Goal: Transaction & Acquisition: Purchase product/service

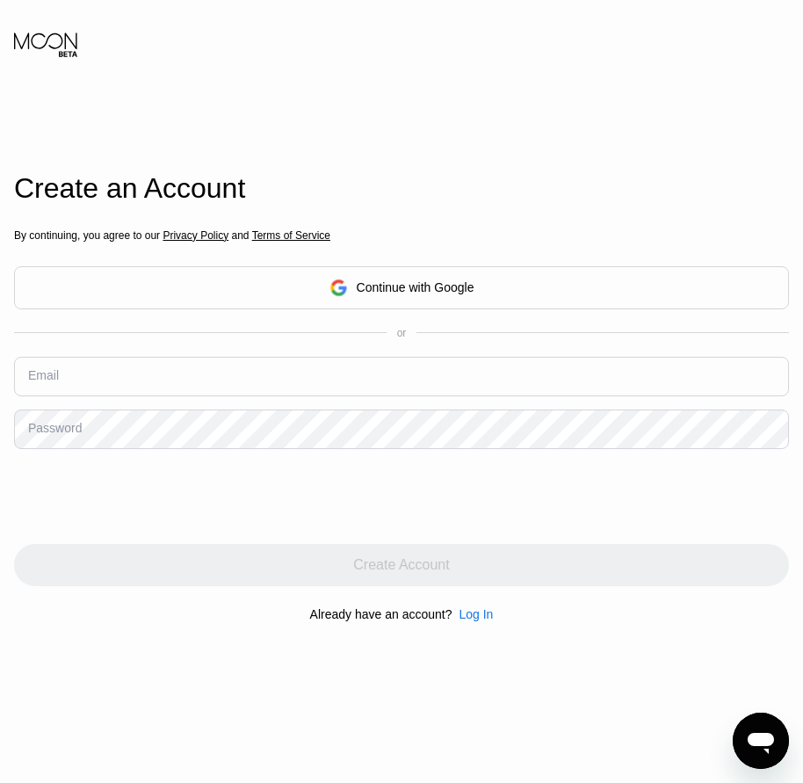
click at [40, 382] on div "Email" at bounding box center [43, 375] width 31 height 14
click at [83, 380] on input "text" at bounding box center [401, 377] width 775 height 40
paste input "[EMAIL_ADDRESS][DOMAIN_NAME]"
type input "[EMAIL_ADDRESS][DOMAIN_NAME]"
click at [51, 435] on div "Password" at bounding box center [55, 428] width 54 height 14
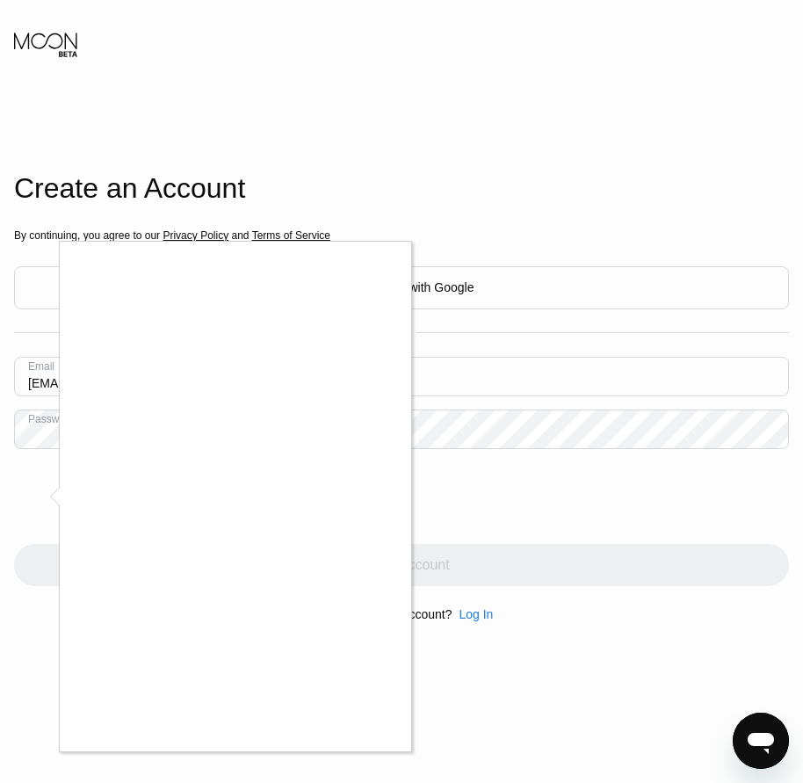
click at [425, 484] on div at bounding box center [401, 391] width 803 height 783
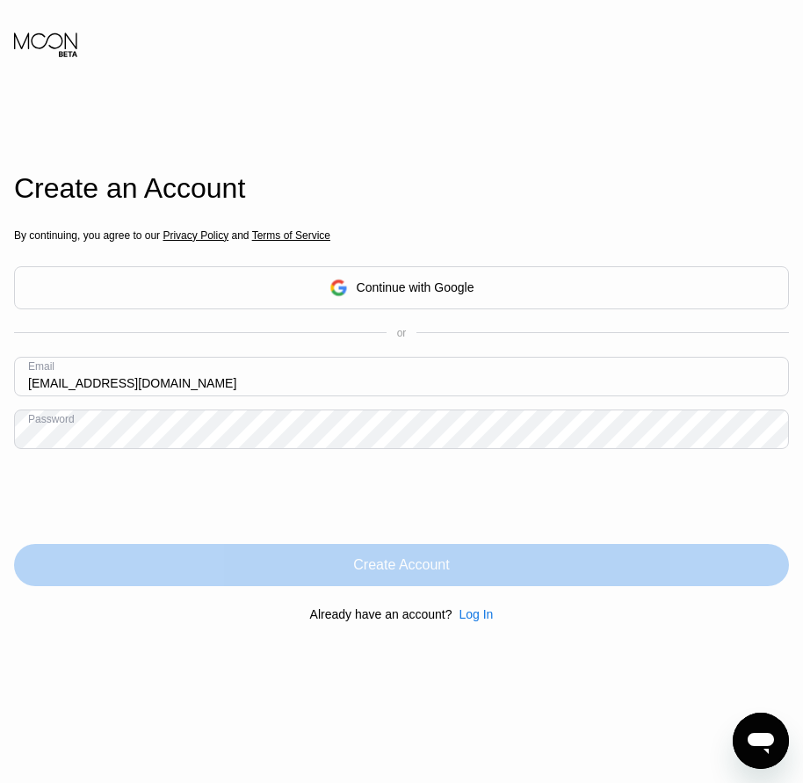
click at [406, 574] on div "Create Account" at bounding box center [401, 565] width 96 height 18
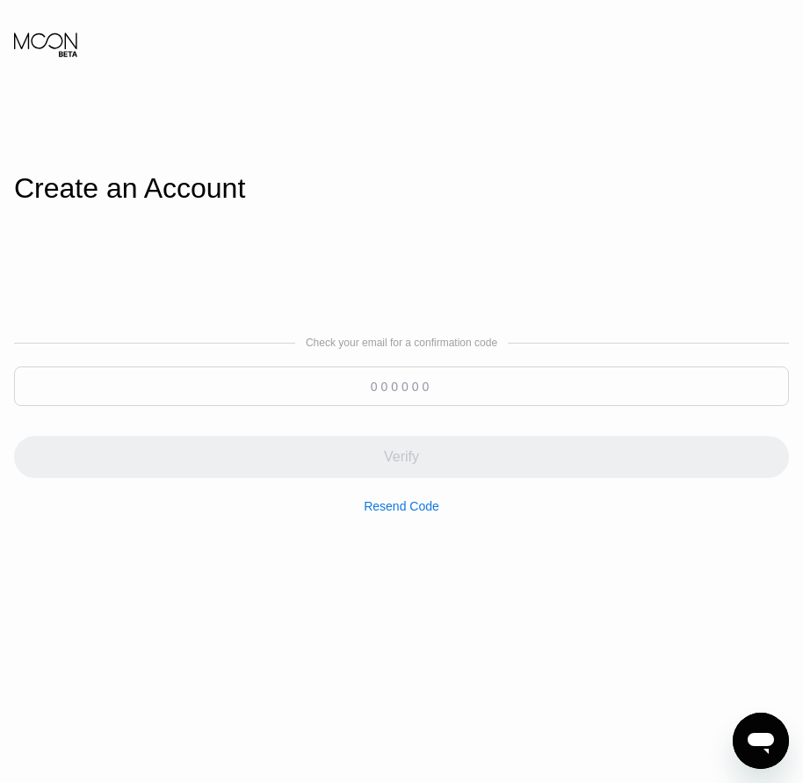
paste input "540384"
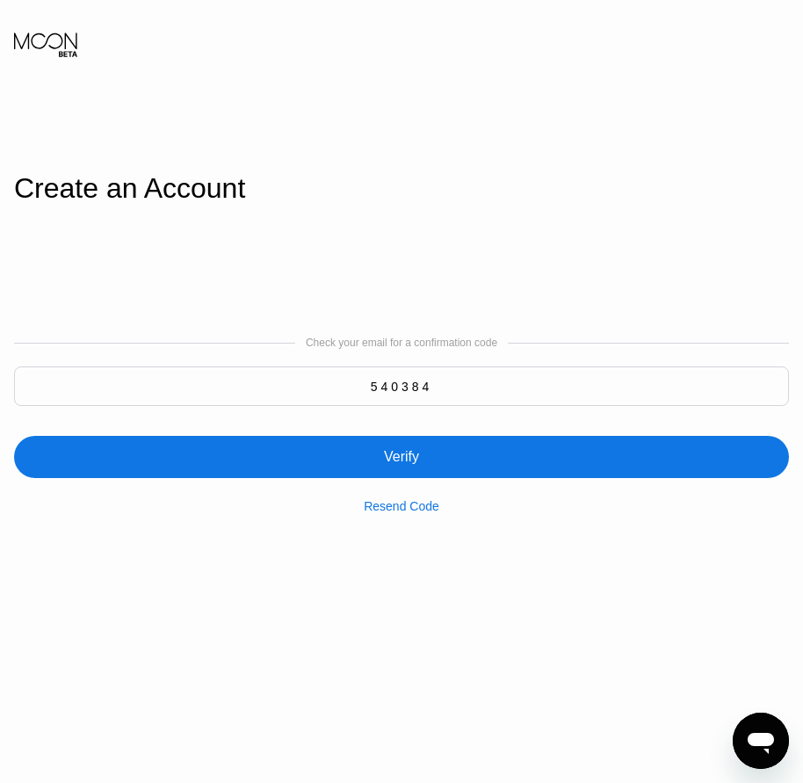
type input "540384"
click at [395, 448] on div "Verify" at bounding box center [401, 457] width 775 height 42
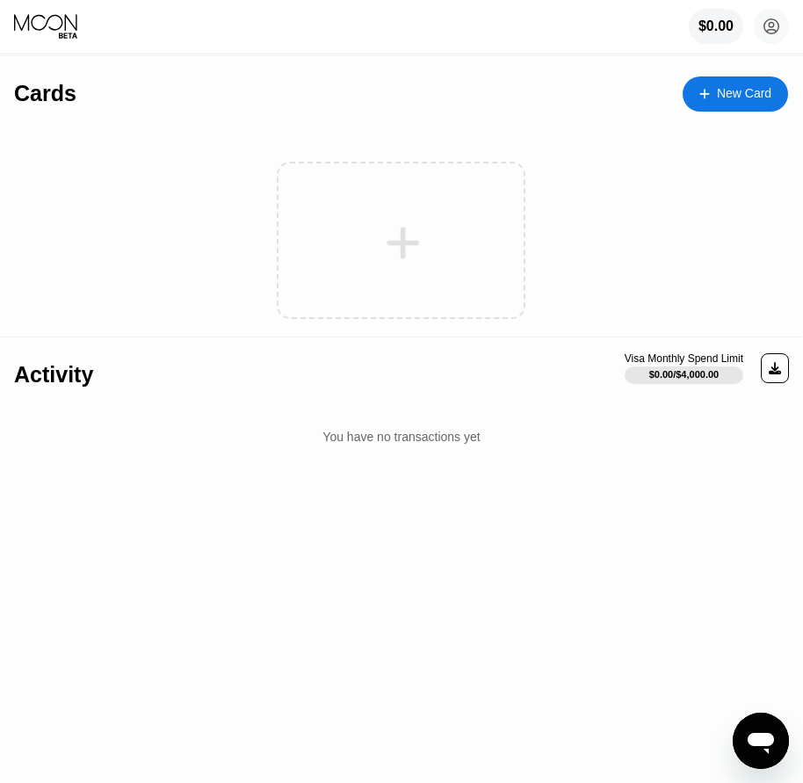
click at [727, 111] on div "New Card" at bounding box center [735, 93] width 105 height 35
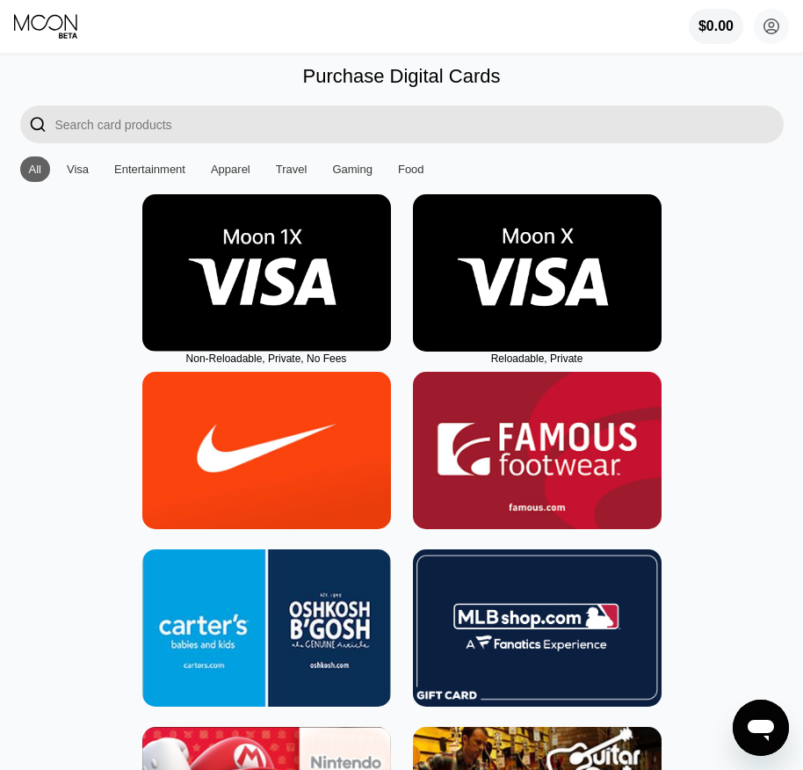
click at [554, 306] on img at bounding box center [537, 272] width 249 height 157
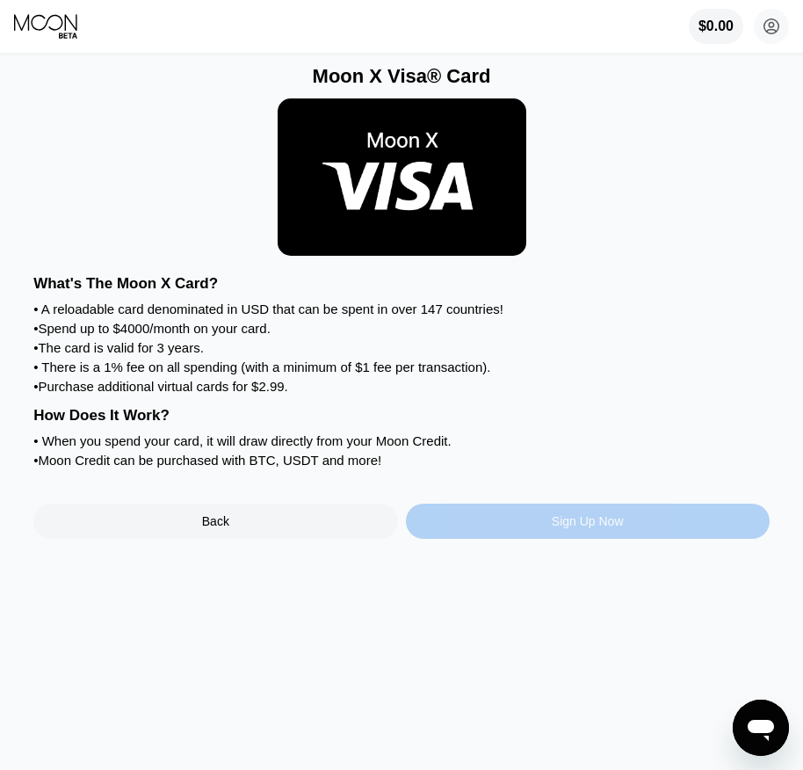
click at [574, 539] on div "Sign Up Now" at bounding box center [588, 520] width 364 height 35
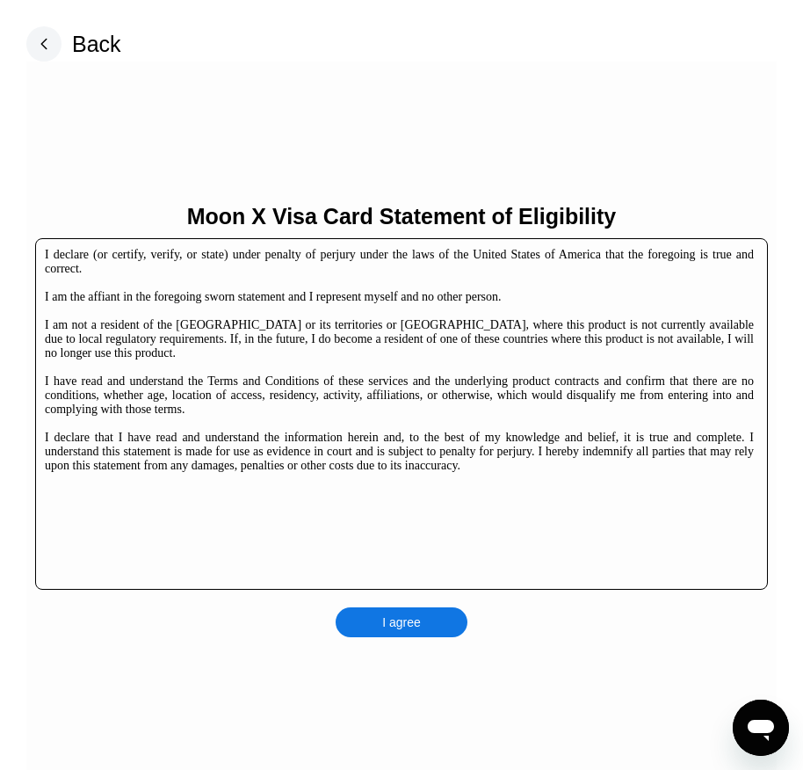
click at [422, 621] on div "I agree" at bounding box center [402, 622] width 132 height 30
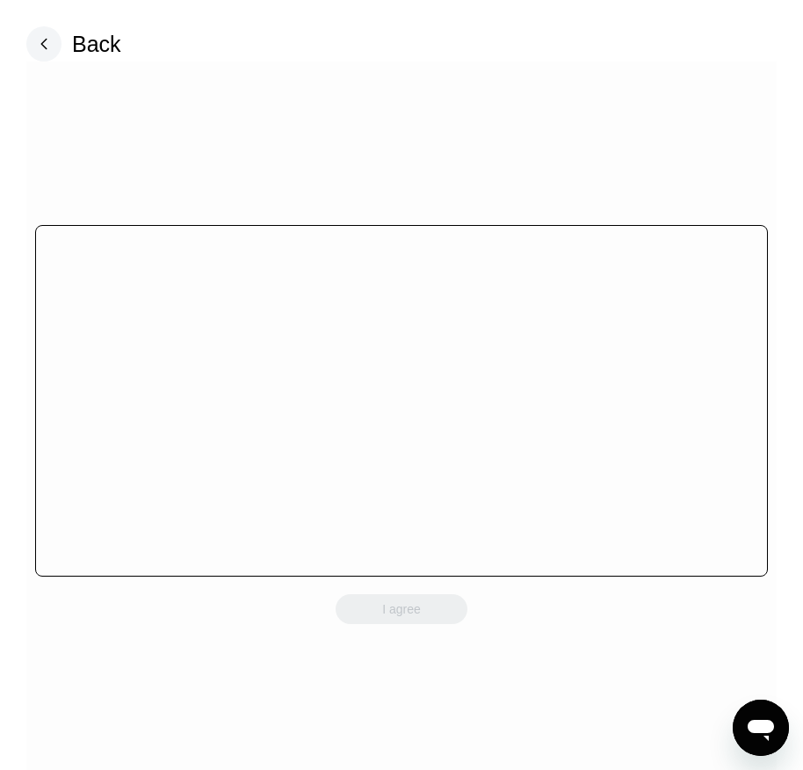
click at [422, 621] on div "I agree" at bounding box center [402, 609] width 132 height 30
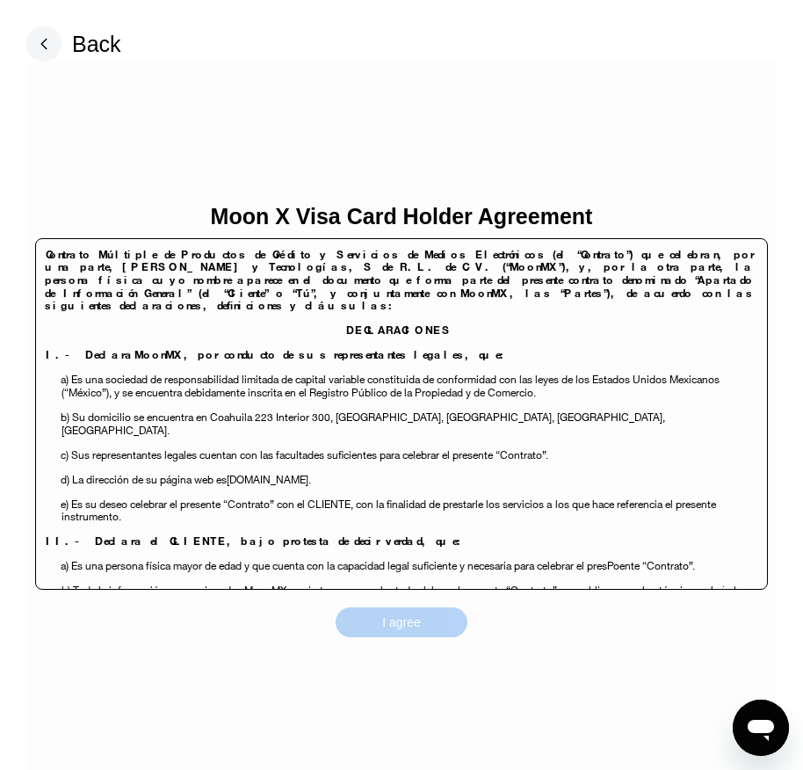
click at [422, 621] on div "I agree" at bounding box center [402, 622] width 132 height 30
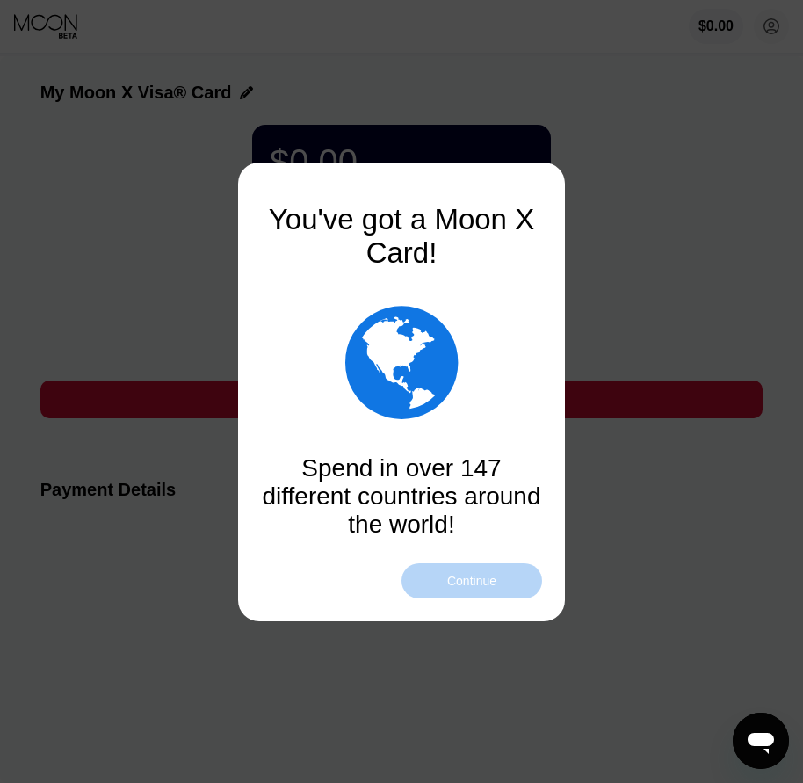
drag, startPoint x: 452, startPoint y: 583, endPoint x: 461, endPoint y: 588, distance: 11.0
click at [452, 583] on div "Continue" at bounding box center [471, 581] width 49 height 14
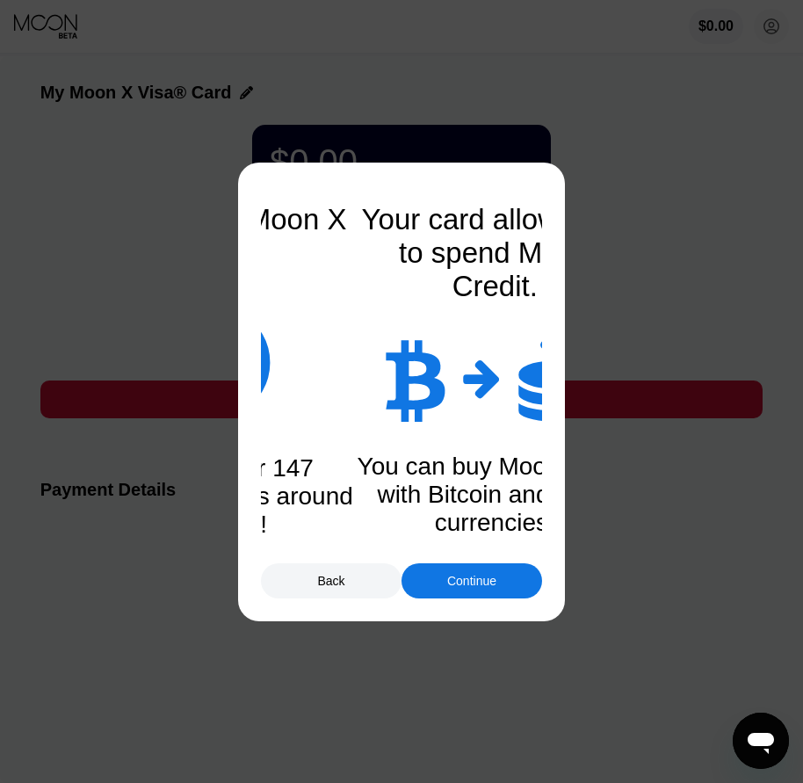
click at [468, 586] on div "Continue" at bounding box center [471, 581] width 49 height 14
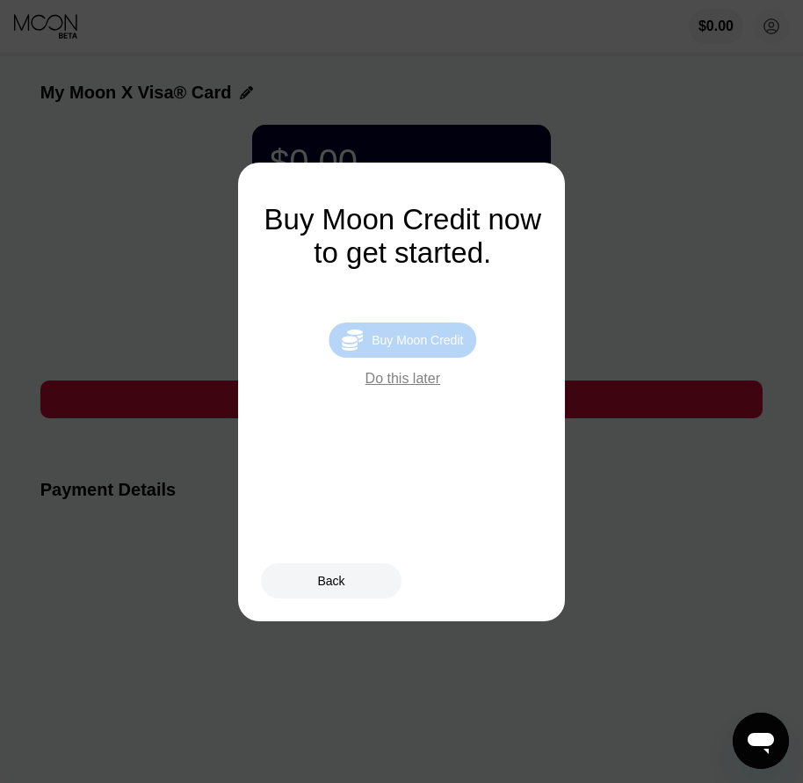
click at [450, 342] on div "Buy Moon Credit" at bounding box center [417, 340] width 91 height 14
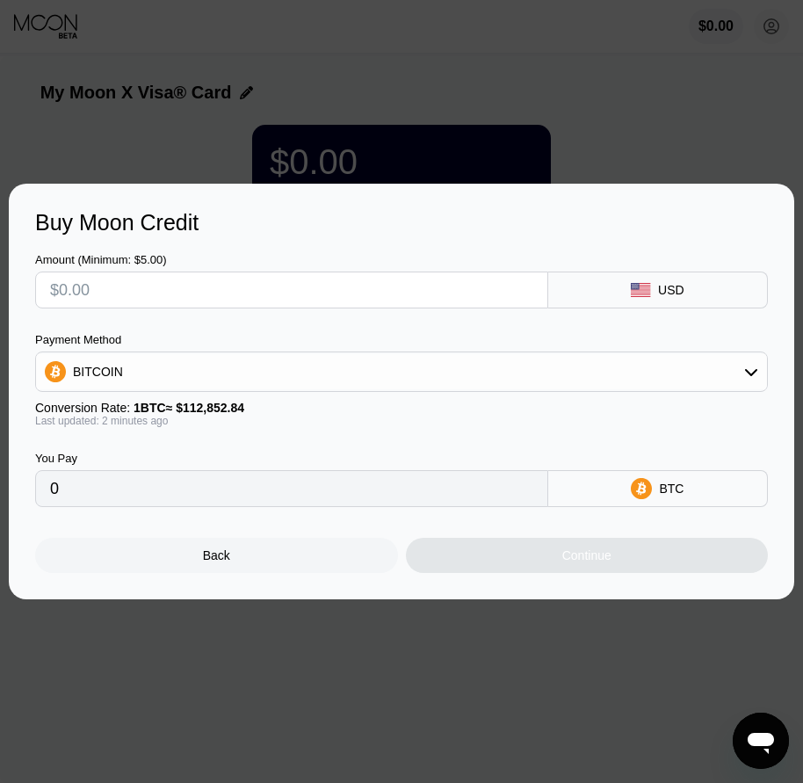
click at [263, 570] on div "Back" at bounding box center [216, 555] width 363 height 35
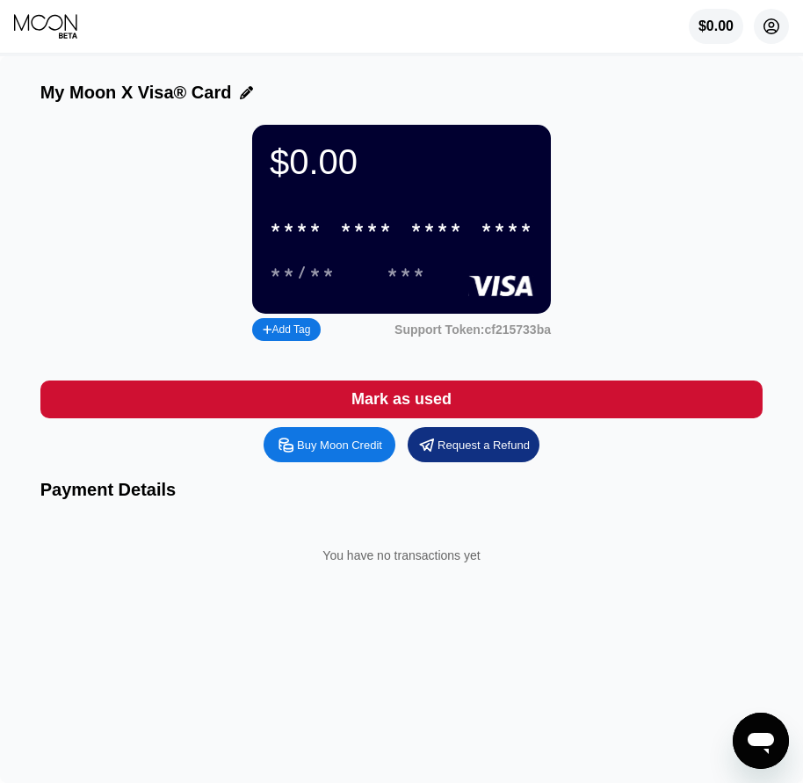
click at [763, 27] on circle at bounding box center [771, 26] width 35 height 35
